Goal: Task Accomplishment & Management: Use online tool/utility

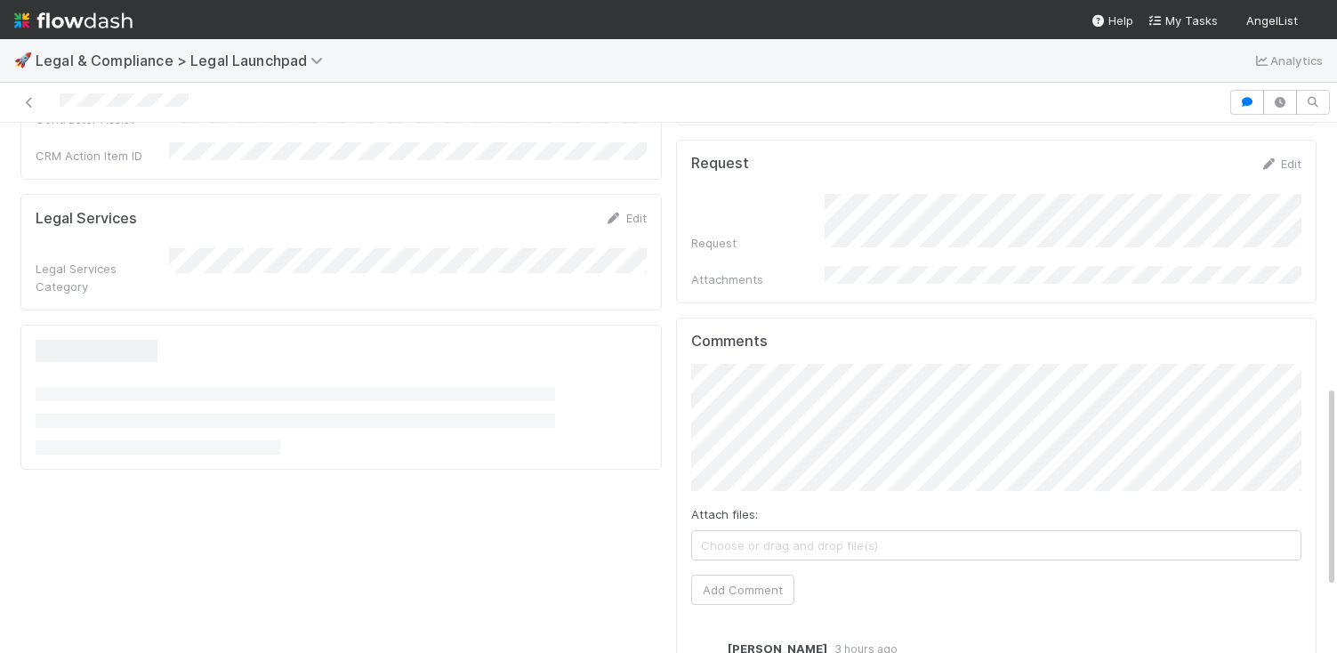
scroll to position [859, 0]
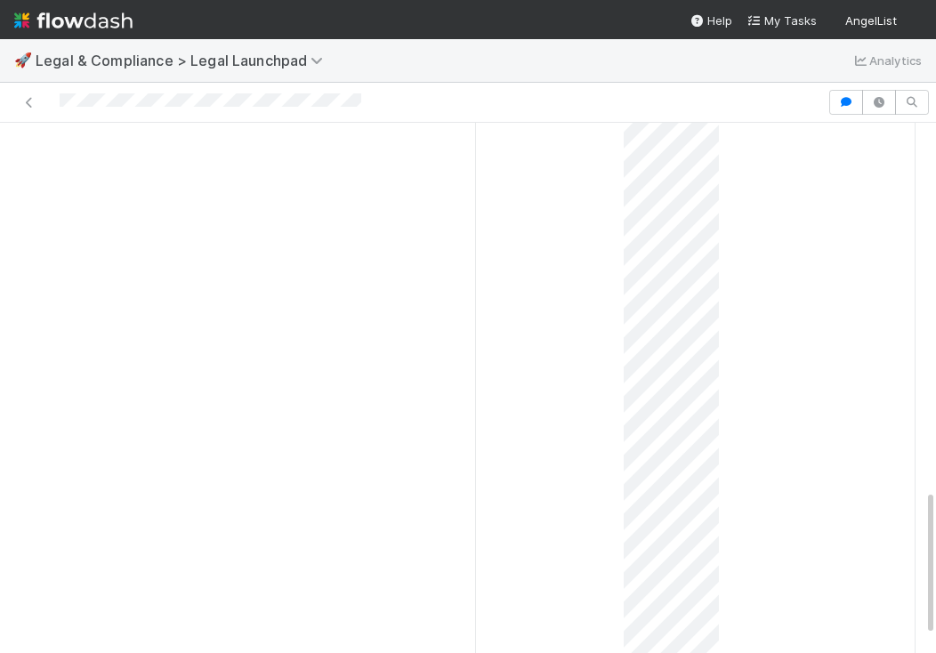
scroll to position [1293, 0]
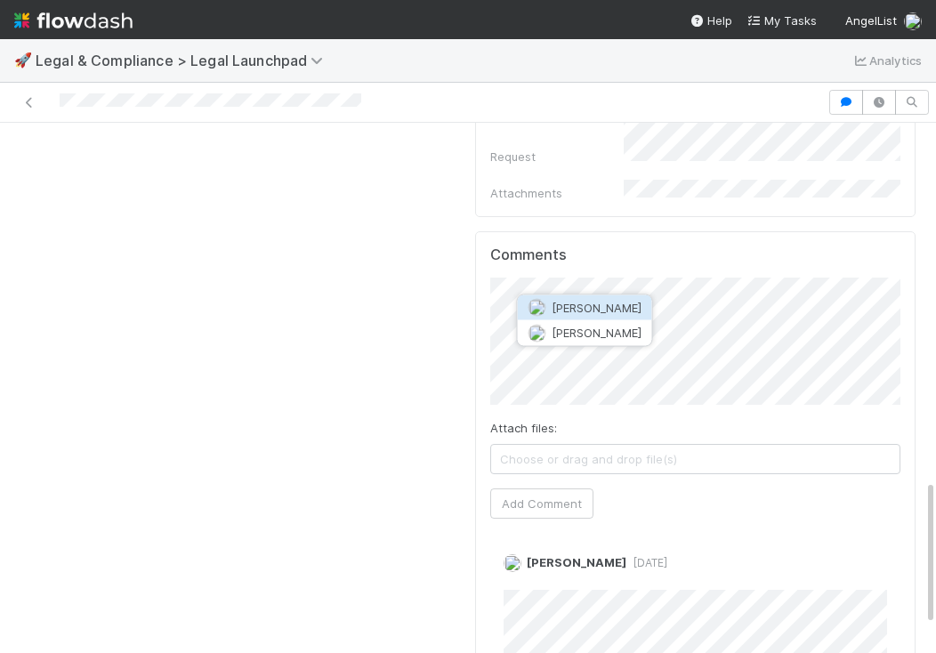
click at [593, 305] on span "[PERSON_NAME]" at bounding box center [597, 308] width 90 height 14
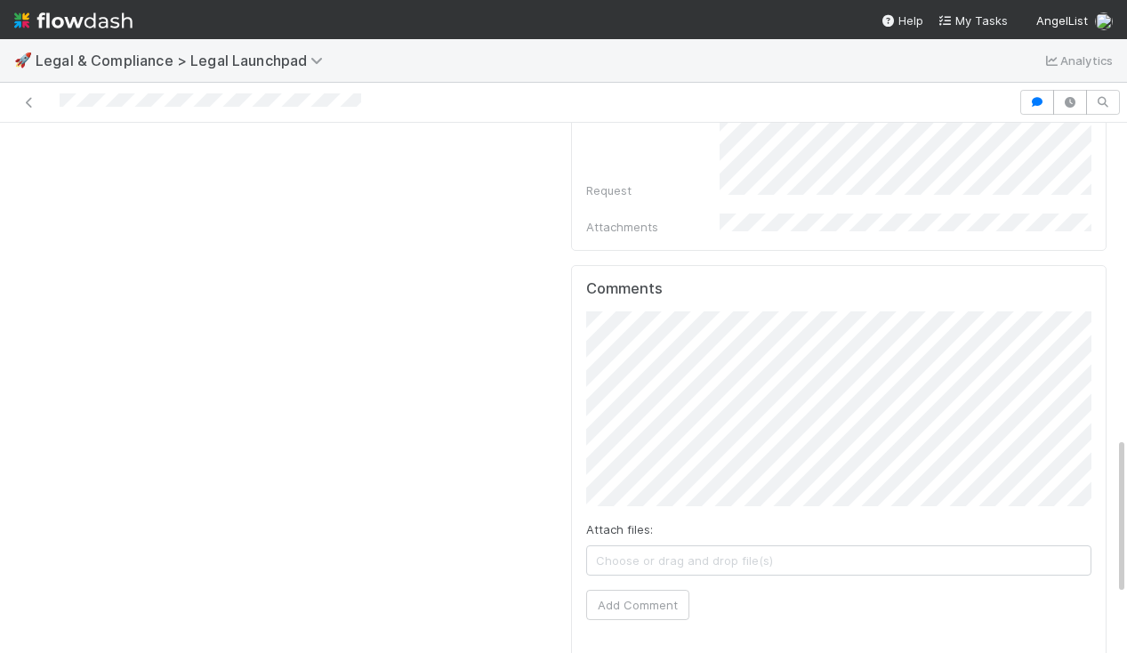
scroll to position [1075, 0]
click at [665, 578] on button "Add Comment" at bounding box center [637, 593] width 103 height 30
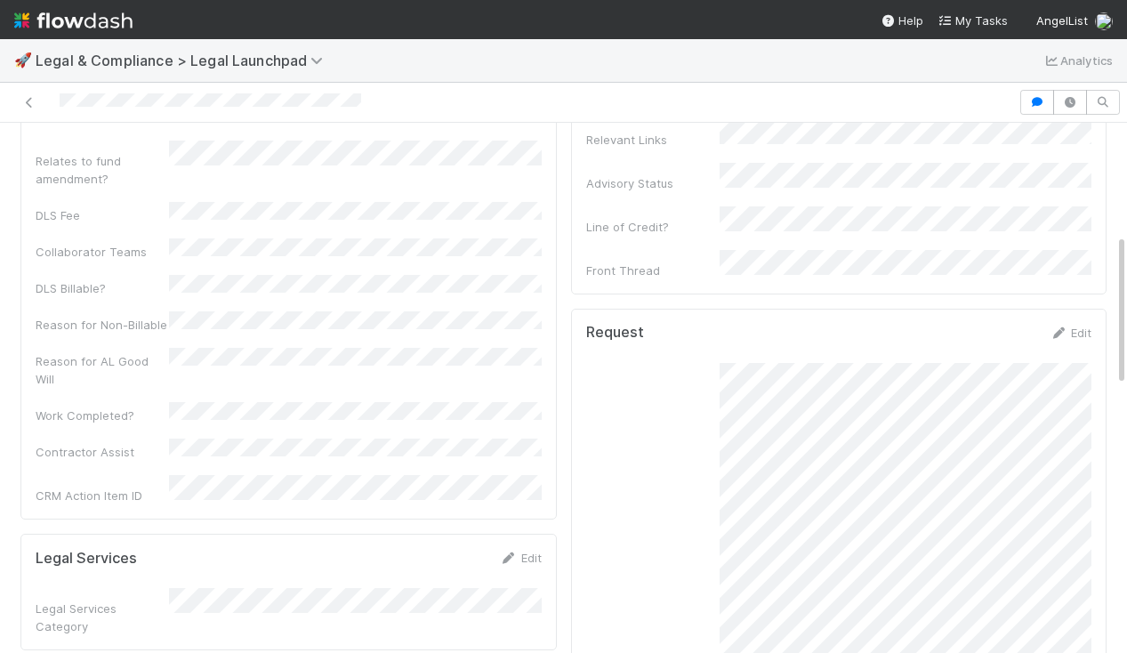
scroll to position [0, 0]
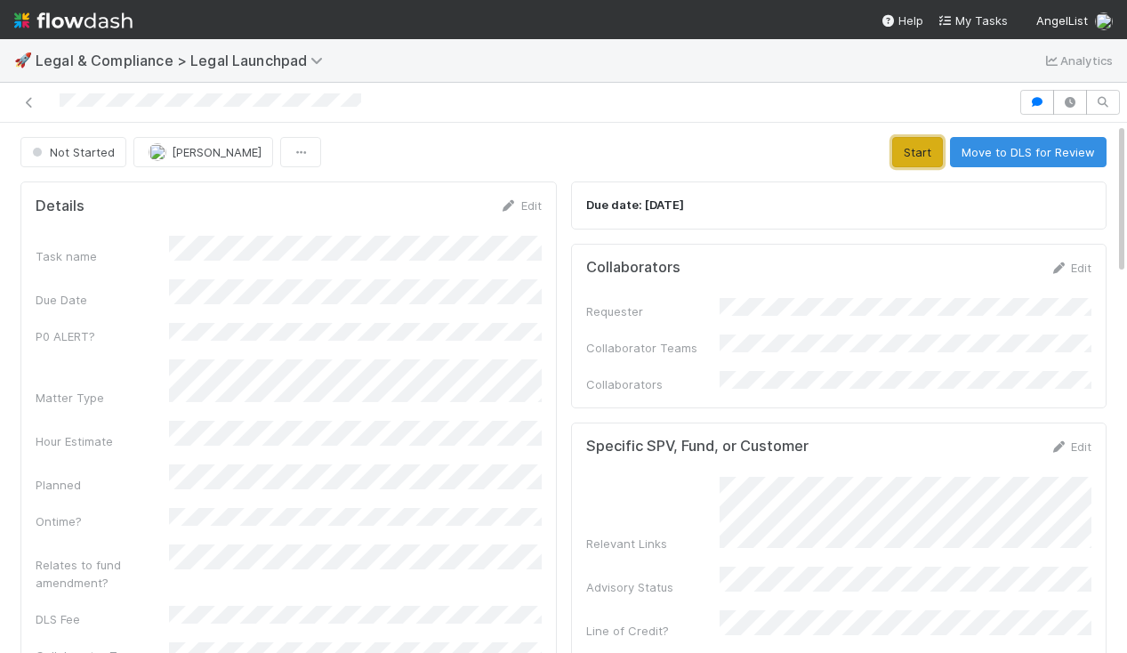
click at [919, 141] on button "Start" at bounding box center [918, 152] width 51 height 30
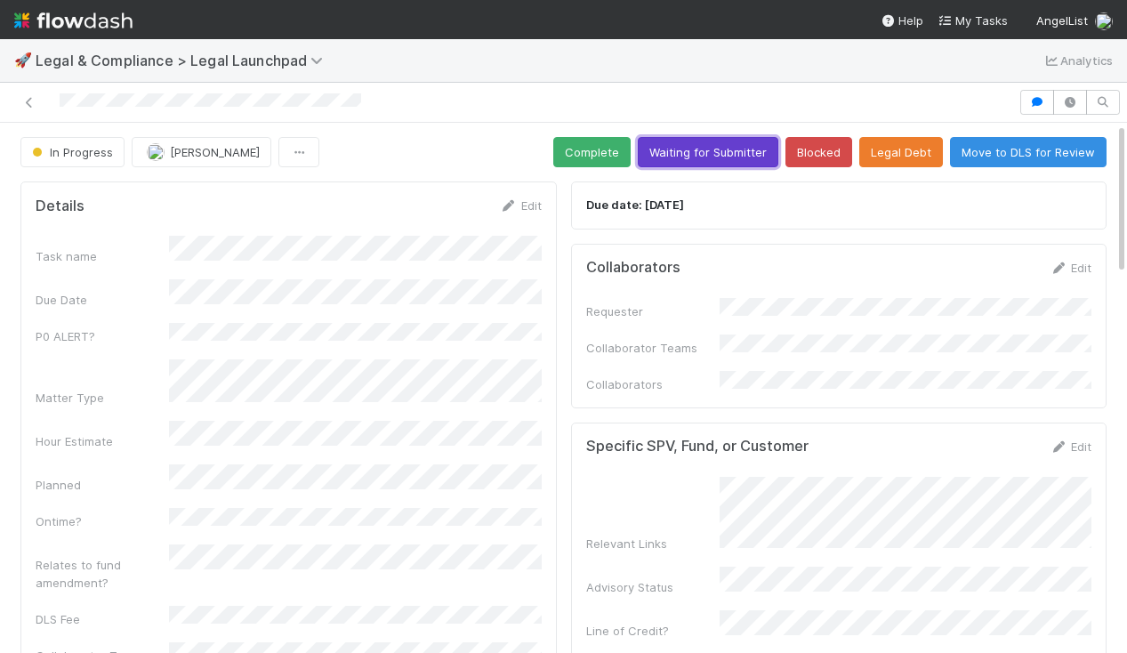
click at [704, 151] on button "Waiting for Submitter" at bounding box center [708, 152] width 141 height 30
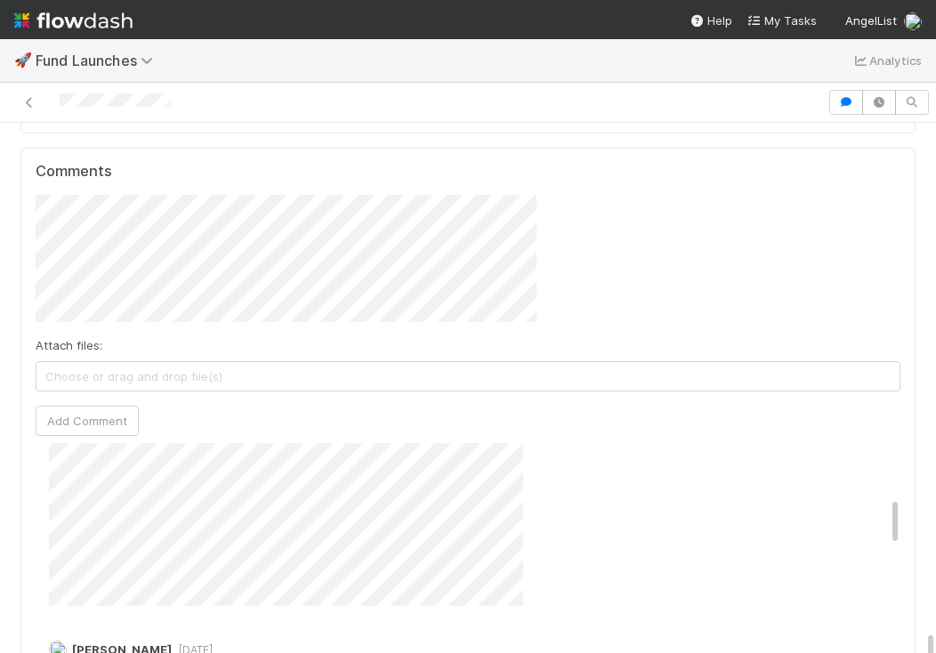
scroll to position [361, 865]
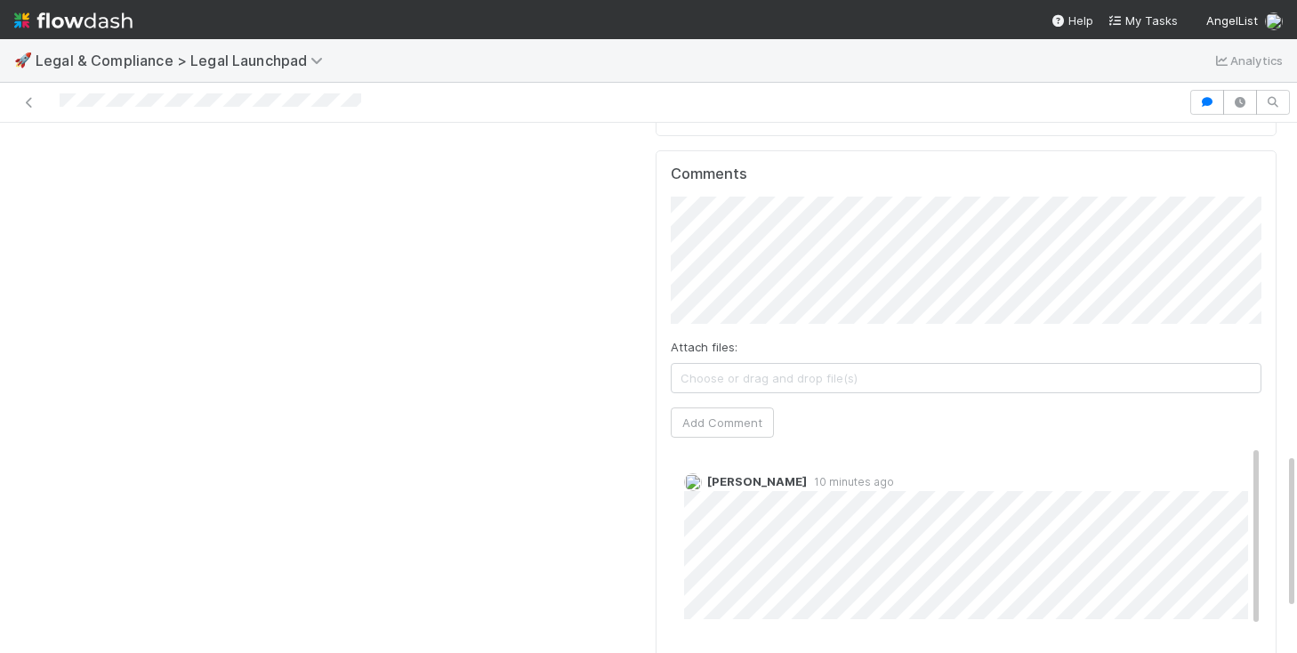
scroll to position [1120, 0]
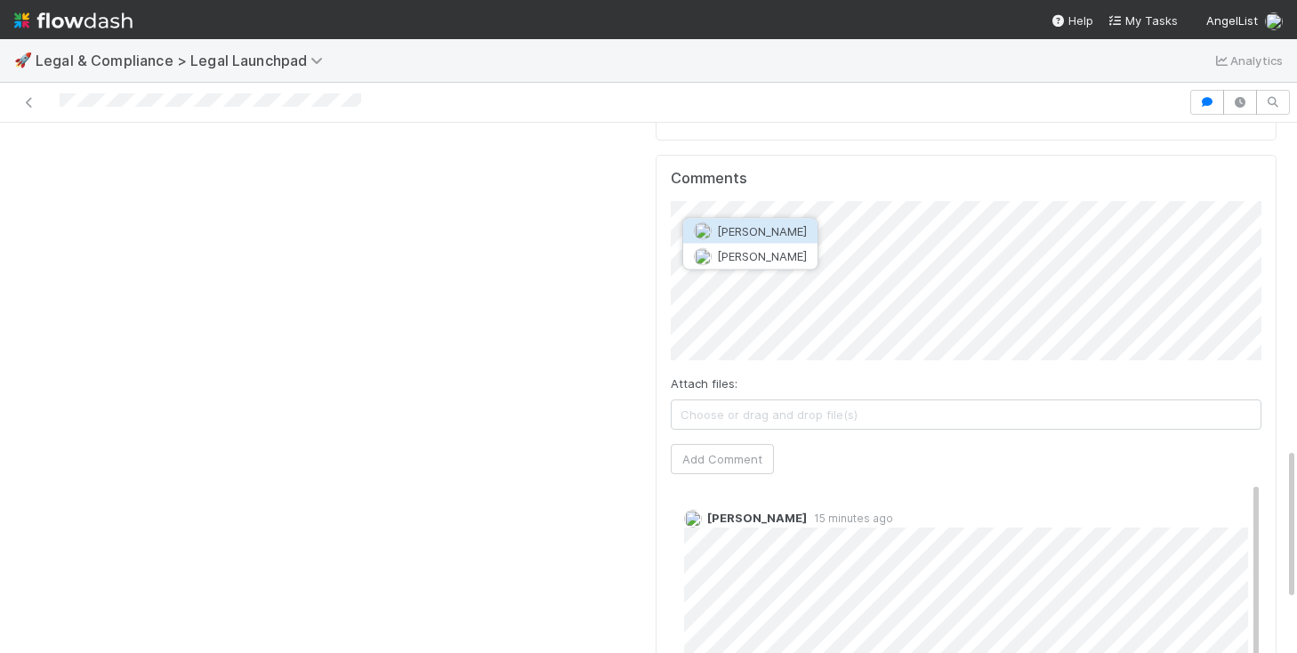
click at [735, 235] on span "[PERSON_NAME]" at bounding box center [762, 231] width 90 height 14
click at [753, 444] on button "Add Comment" at bounding box center [722, 459] width 103 height 30
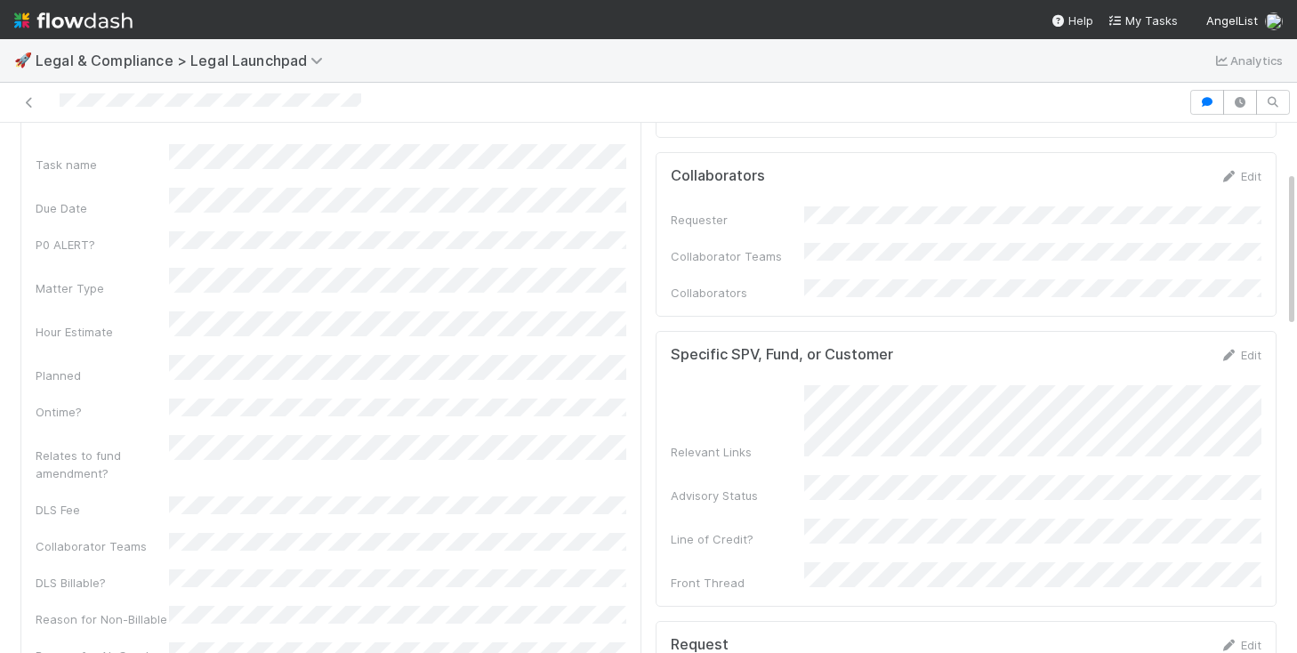
scroll to position [0, 0]
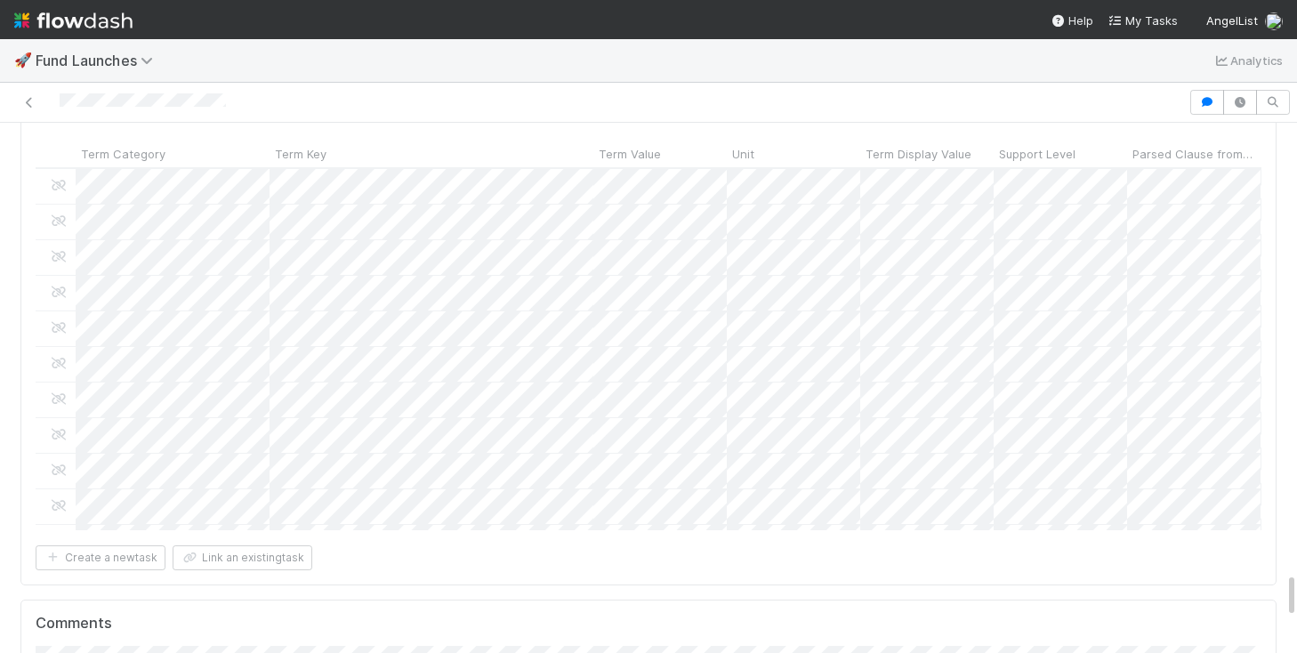
scroll to position [33, 0]
click at [176, 257] on span "Archit Dhar" at bounding box center [187, 258] width 90 height 14
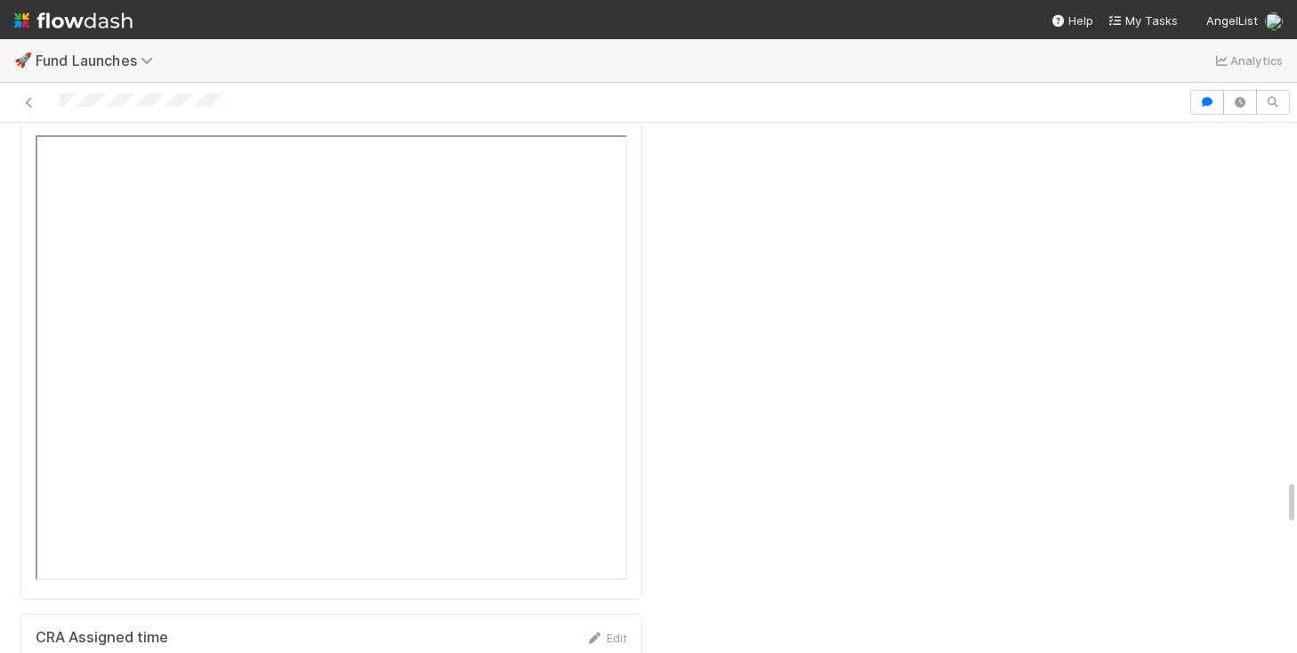
scroll to position [3272, 0]
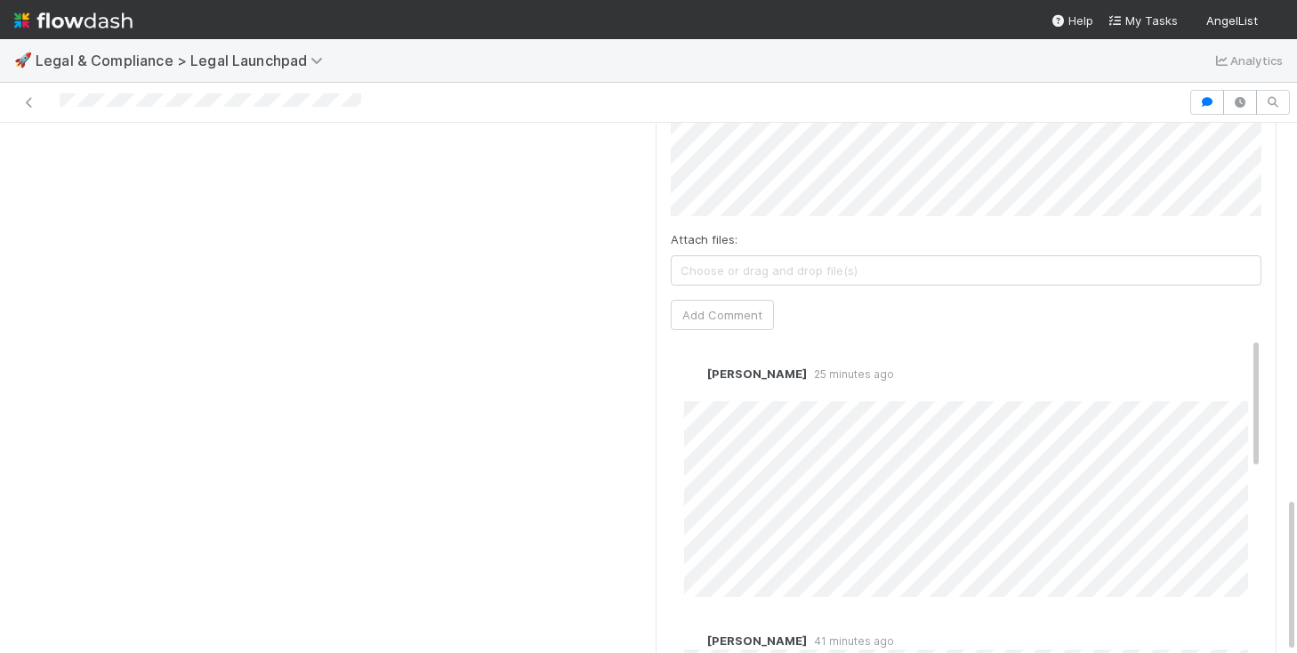
scroll to position [1269, 0]
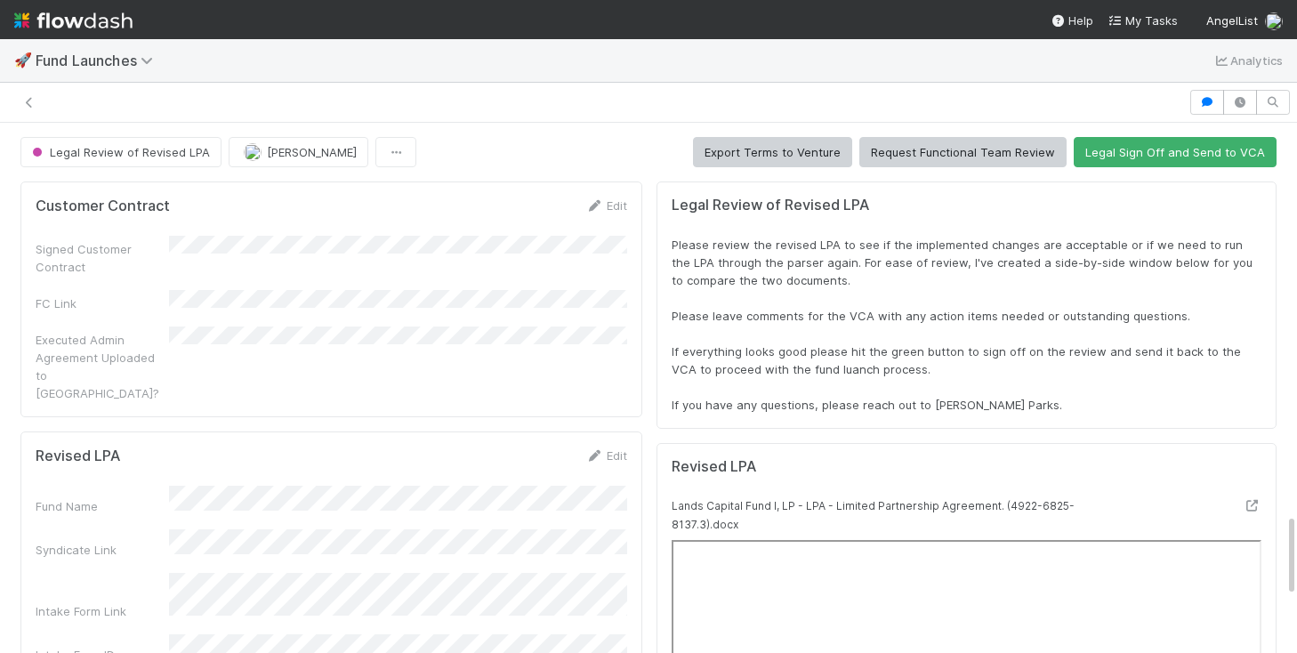
scroll to position [352, 0]
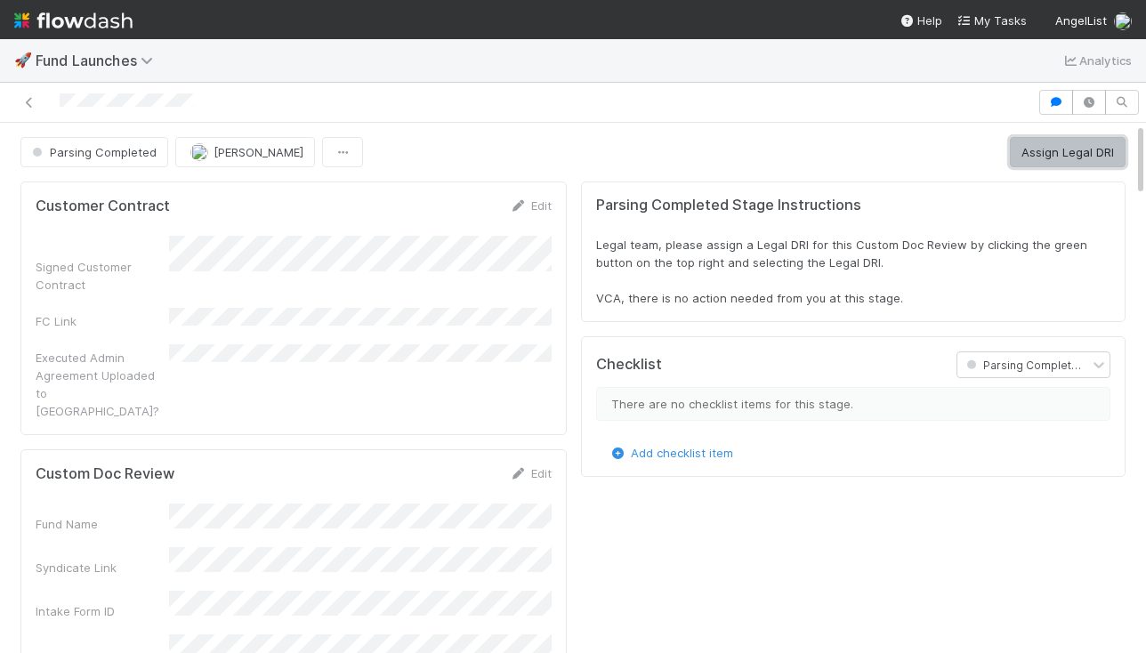
click at [731, 149] on button "Assign Legal DRI" at bounding box center [1068, 152] width 116 height 30
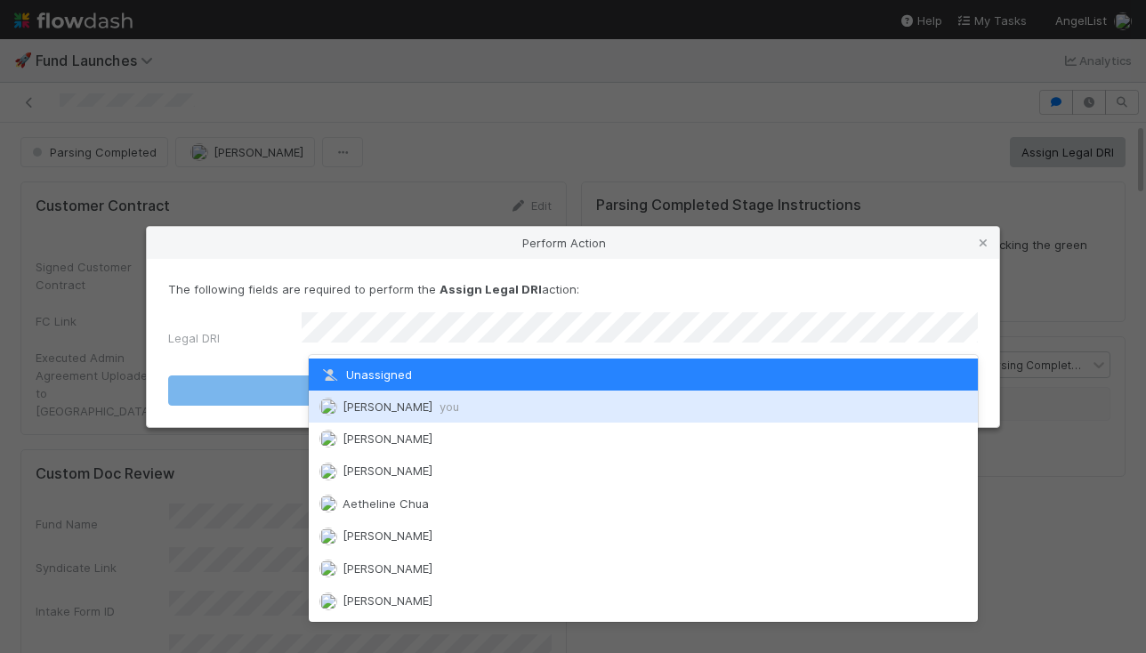
click at [489, 400] on div "Scarlett Grabowska you" at bounding box center [643, 407] width 669 height 32
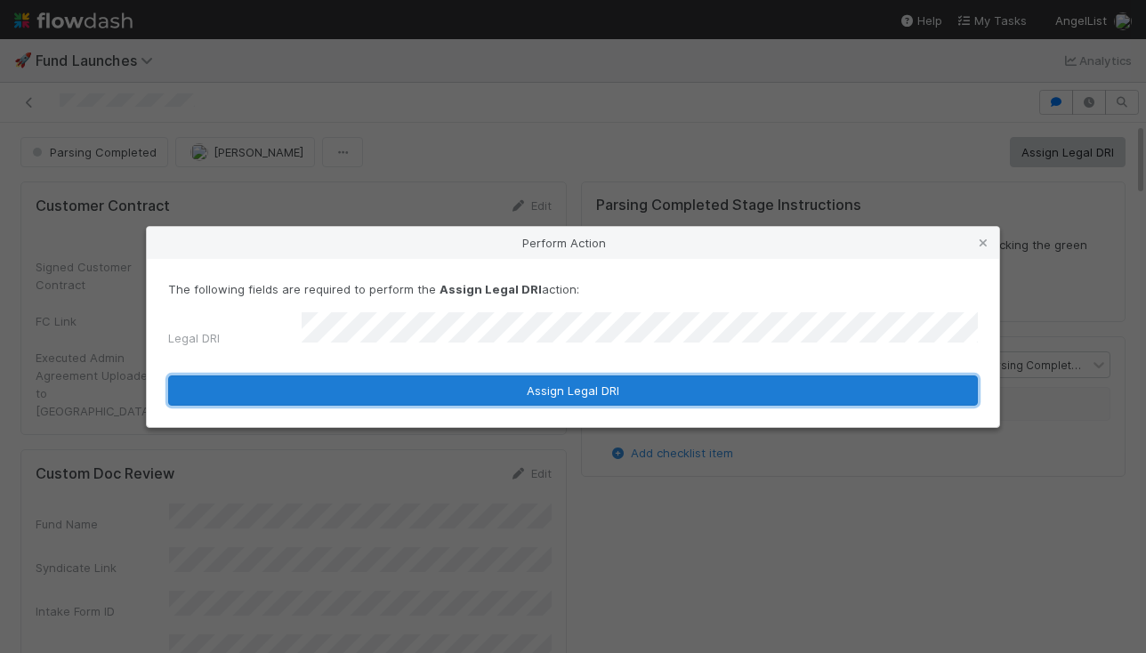
click at [551, 388] on button "Assign Legal DRI" at bounding box center [573, 391] width 810 height 30
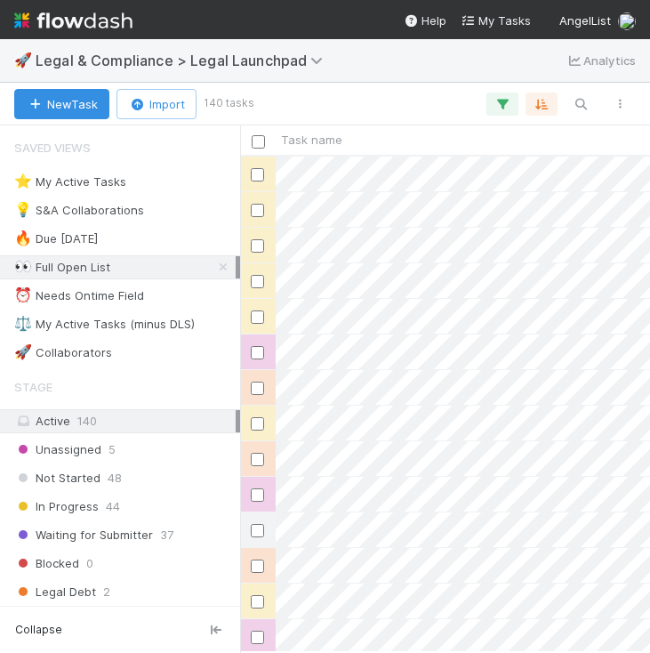
scroll to position [496, 410]
click at [123, 184] on div "⭐ My Active Tasks" at bounding box center [70, 182] width 112 height 22
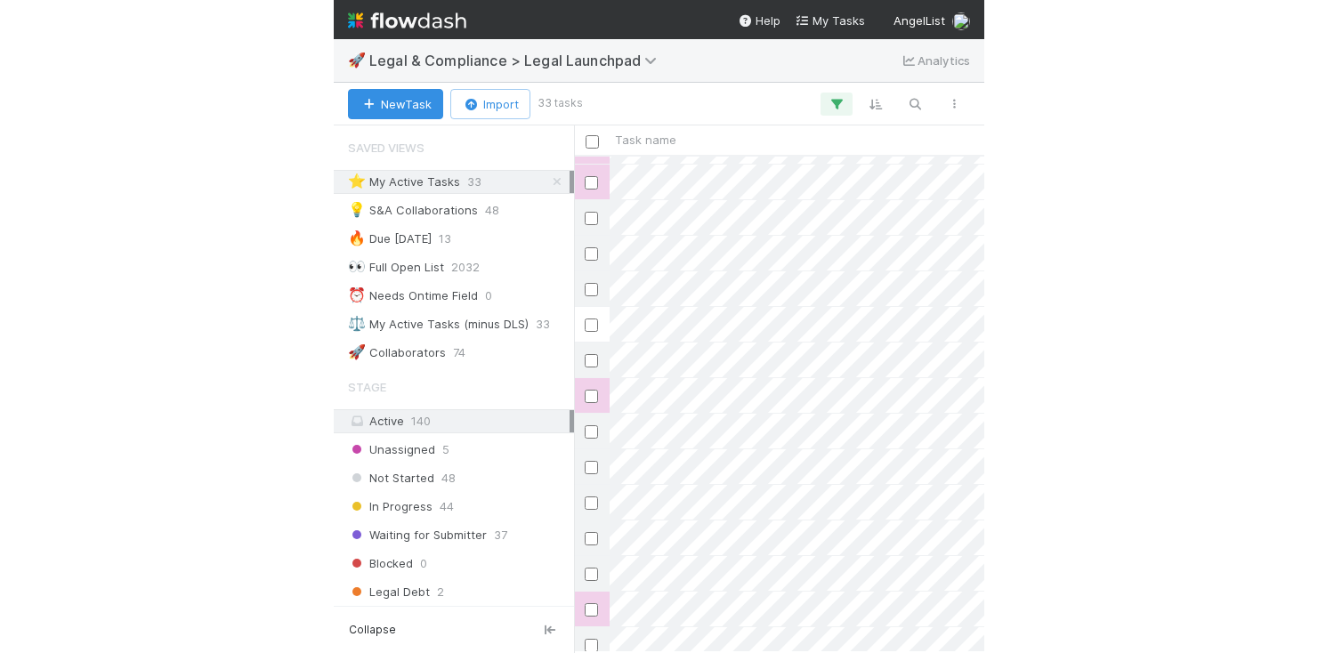
scroll to position [135, 0]
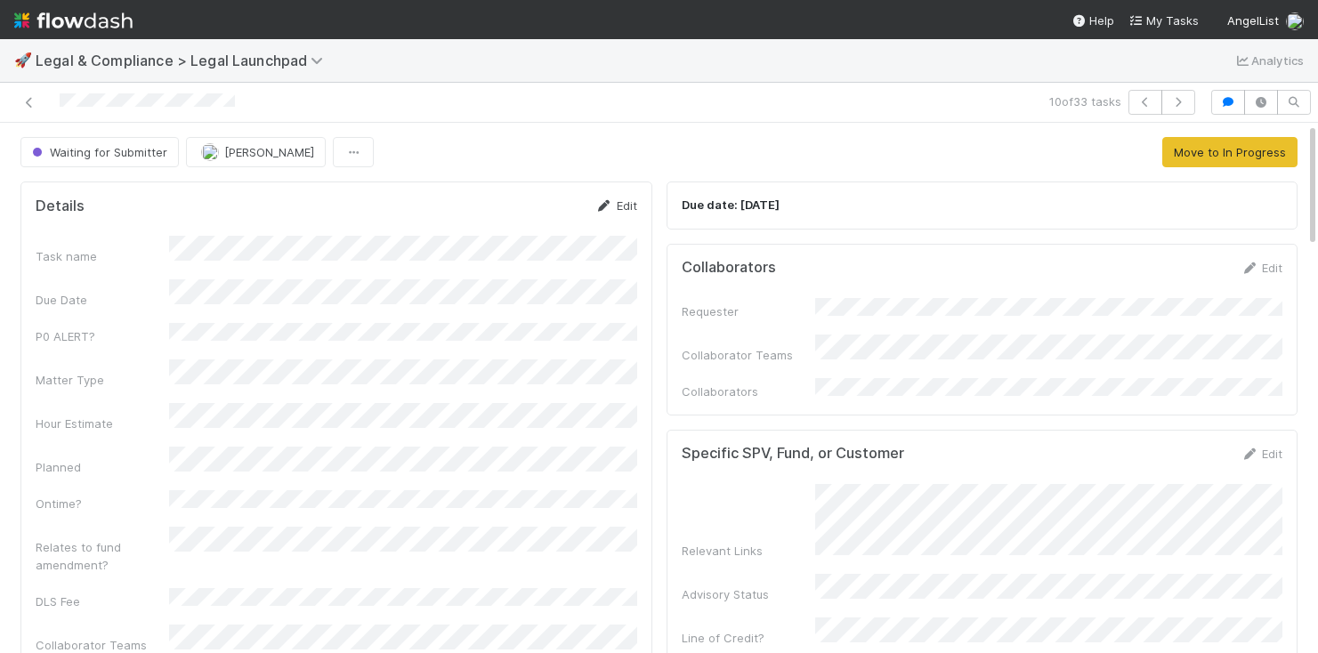
click at [628, 200] on link "Edit" at bounding box center [616, 205] width 42 height 14
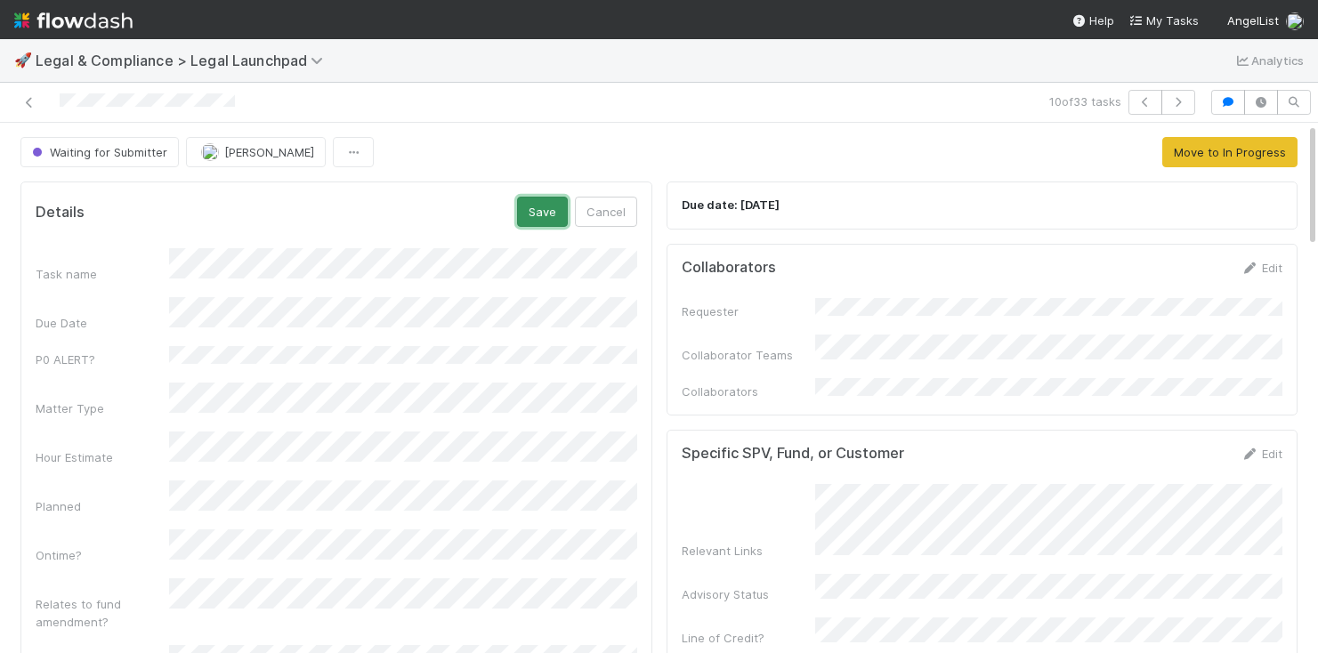
click at [560, 210] on button "Save" at bounding box center [542, 212] width 51 height 30
